Goal: Complete application form: Complete application form

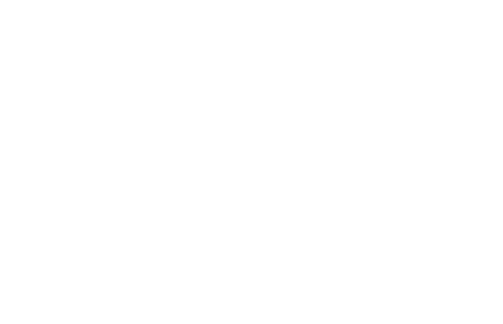
select select "**********"
type input "**********"
type input "********"
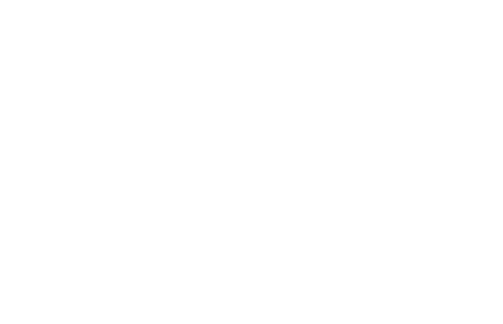
type input "**********"
